Goal: Transaction & Acquisition: Purchase product/service

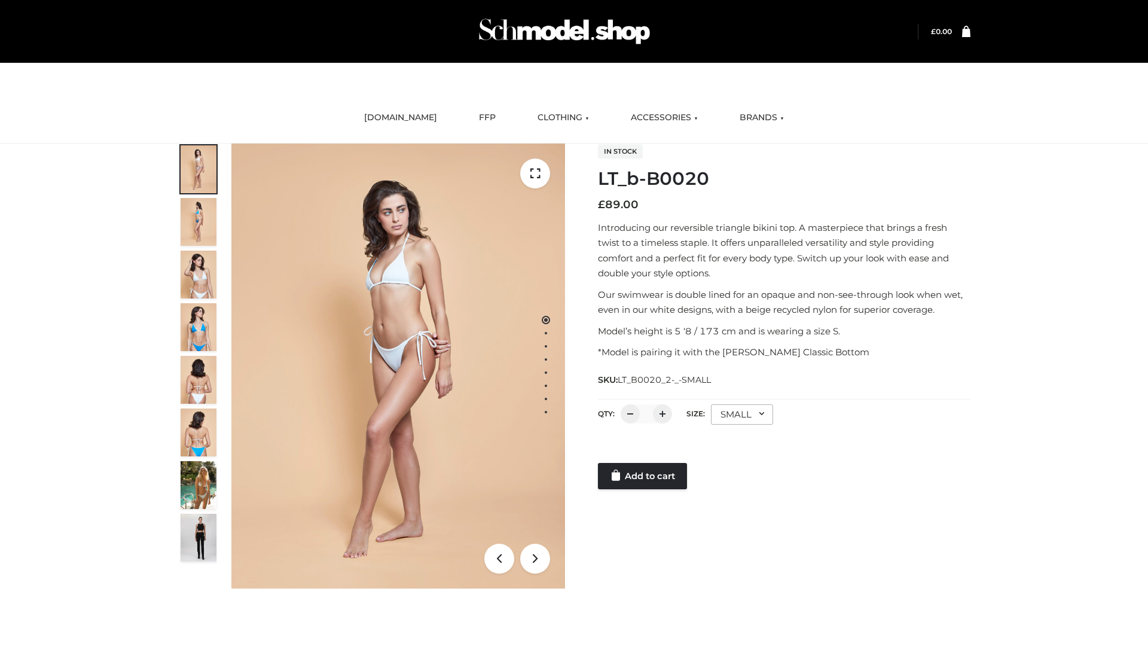
click at [643, 476] on link "Add to cart" at bounding box center [642, 476] width 89 height 26
